Goal: Obtain resource: Obtain resource

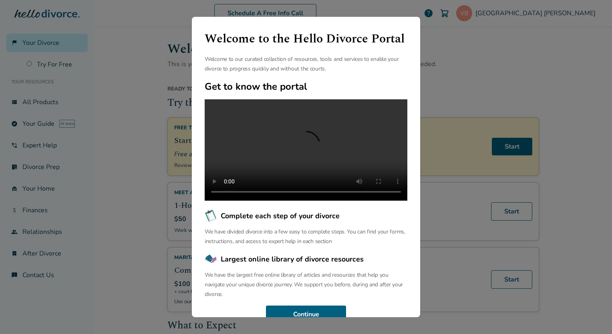
scroll to position [46, 0]
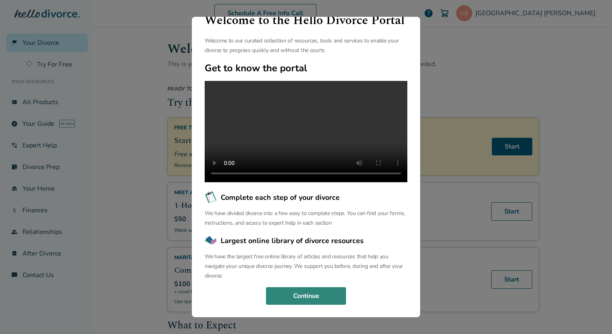
click at [304, 301] on button "Continue" at bounding box center [306, 296] width 80 height 18
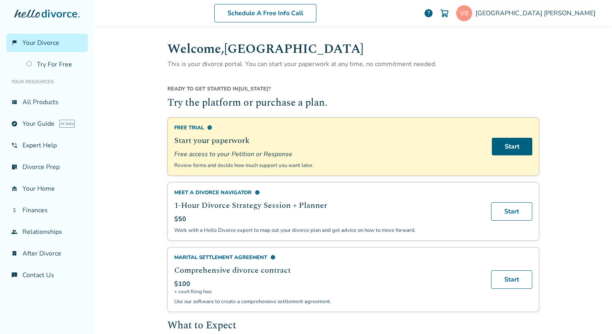
click at [373, 194] on div "Meet a divorce navigator info" at bounding box center [327, 192] width 307 height 7
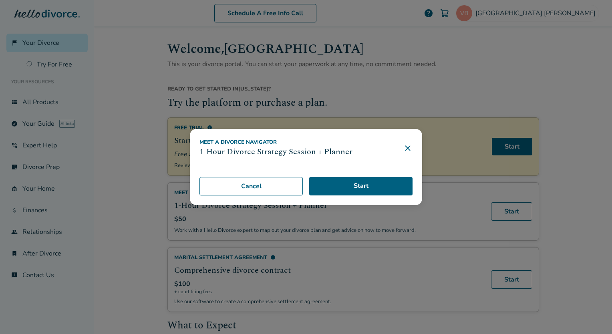
click at [409, 147] on icon at bounding box center [408, 148] width 10 height 10
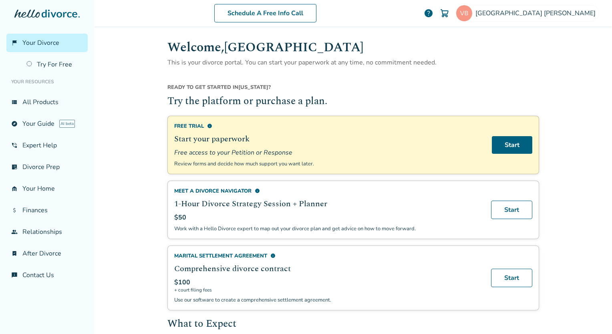
scroll to position [0, 0]
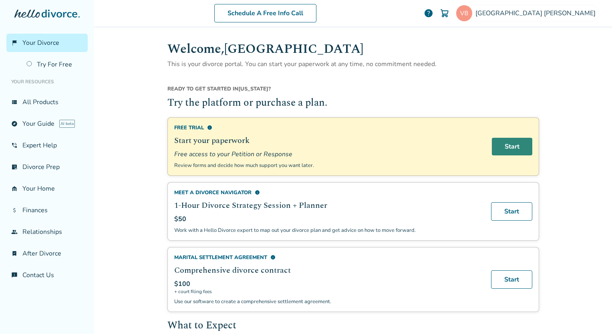
click at [510, 143] on link "Start" at bounding box center [512, 147] width 40 height 18
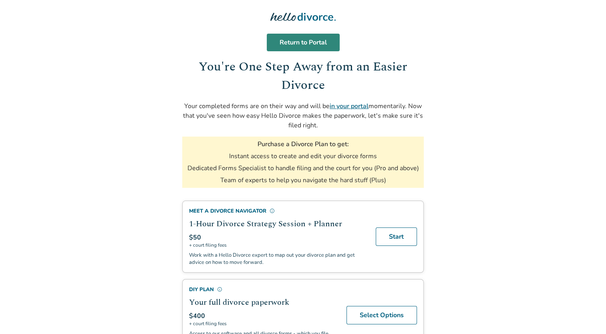
click at [293, 37] on link "Return to Portal" at bounding box center [303, 43] width 73 height 18
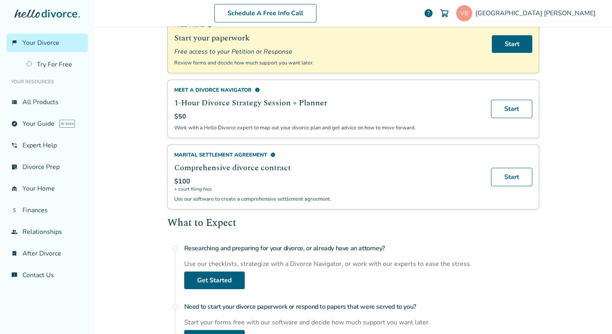
scroll to position [104, 0]
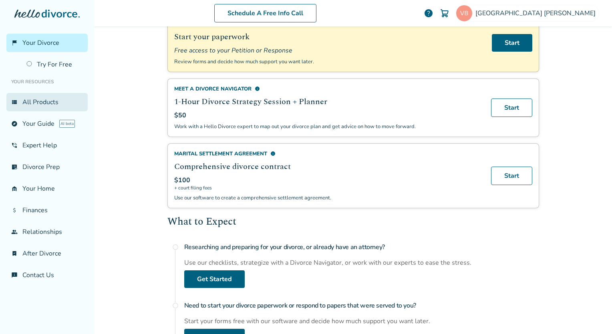
click at [34, 108] on link "view_list All Products" at bounding box center [46, 102] width 81 height 18
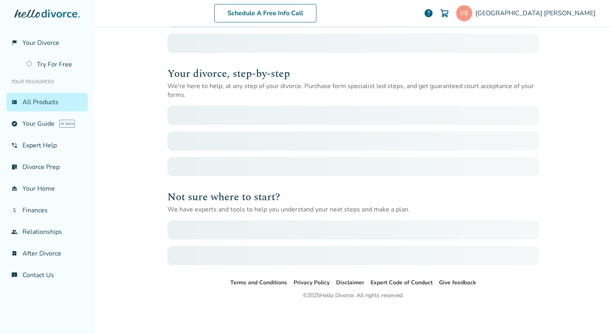
scroll to position [39, 0]
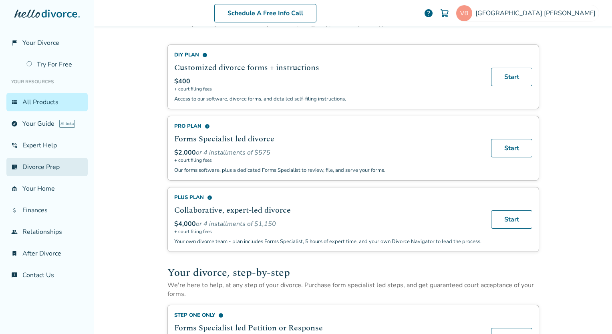
click at [32, 173] on link "list_alt_check Divorce Prep" at bounding box center [46, 167] width 81 height 18
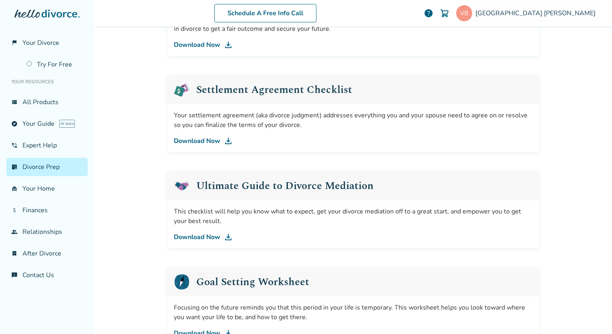
scroll to position [361, 0]
click at [213, 137] on link "Download Now" at bounding box center [353, 141] width 359 height 10
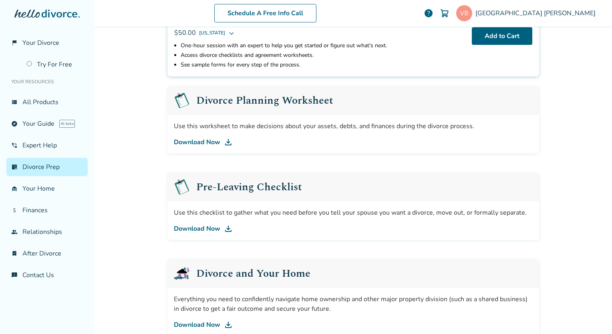
scroll to position [82, 0]
click at [215, 230] on link "Download Now" at bounding box center [353, 228] width 359 height 10
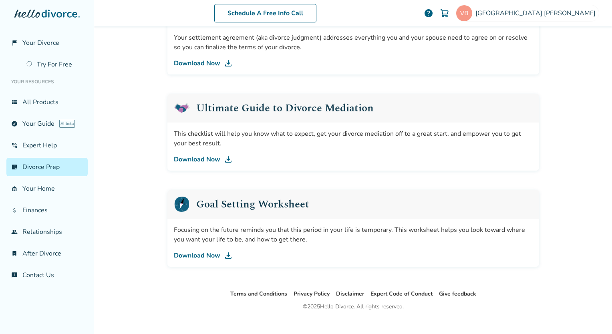
scroll to position [448, 0]
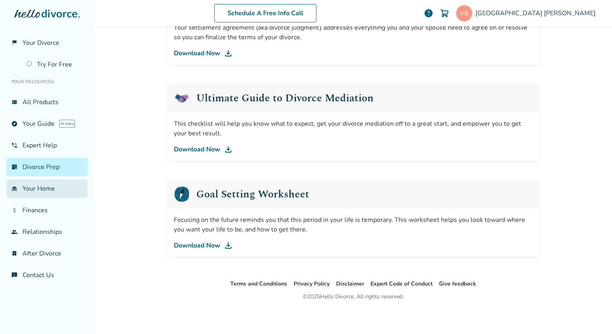
click at [48, 187] on link "garage_home Your Home" at bounding box center [46, 188] width 81 height 18
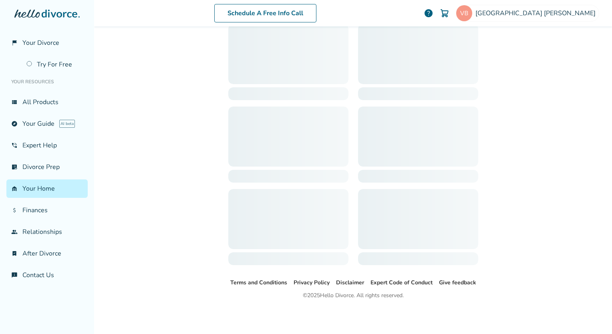
scroll to position [39, 0]
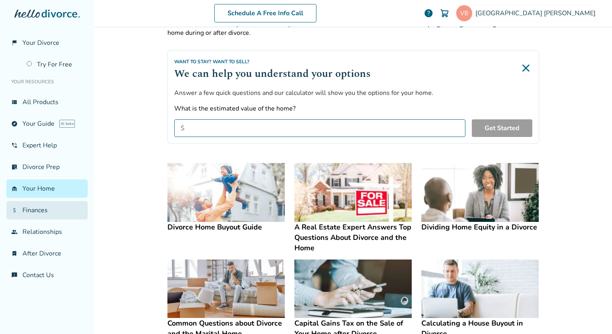
click at [38, 217] on link "attach_money Finances" at bounding box center [46, 210] width 81 height 18
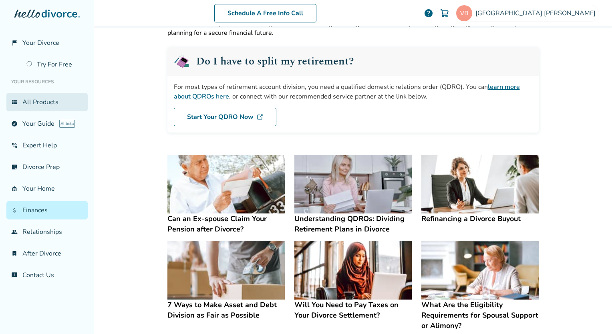
click at [36, 103] on link "view_list All Products" at bounding box center [46, 102] width 81 height 18
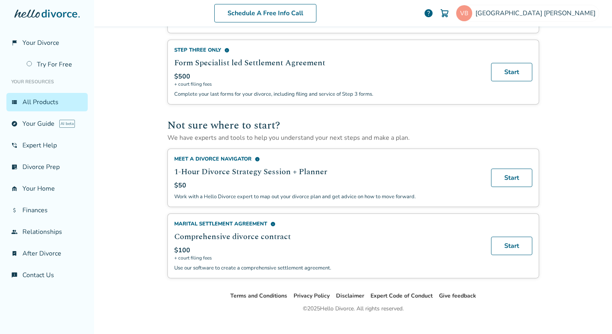
scroll to position [455, 0]
